Goal: Find specific page/section

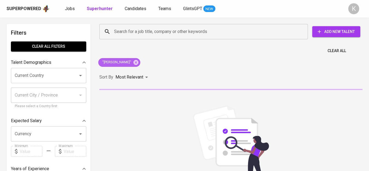
click at [139, 61] on icon at bounding box center [136, 62] width 6 height 6
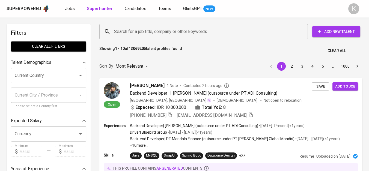
click at [153, 32] on input "Search for a job title, company or other keywords" at bounding box center [205, 31] width 185 height 10
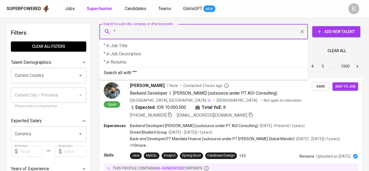
paste input "Bemaco Rekaprima"
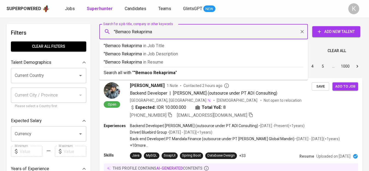
type input ""Bemaco Rekaprima""
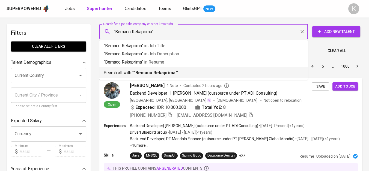
click at [163, 76] on li "Search all with " "Bemaco Rekaprima" "" at bounding box center [203, 72] width 209 height 11
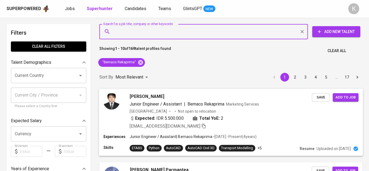
scroll to position [61, 0]
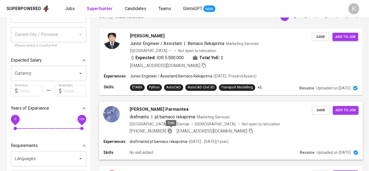
click at [171, 130] on icon "button" at bounding box center [169, 130] width 5 height 5
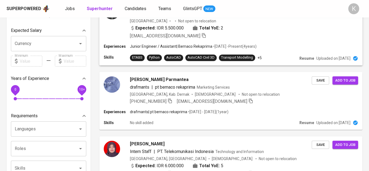
scroll to position [0, 0]
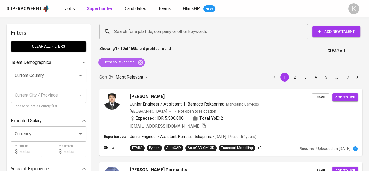
drag, startPoint x: 139, startPoint y: 60, endPoint x: 222, endPoint y: 1, distance: 101.7
click at [139, 60] on icon at bounding box center [140, 62] width 5 height 5
